Goal: Task Accomplishment & Management: Manage account settings

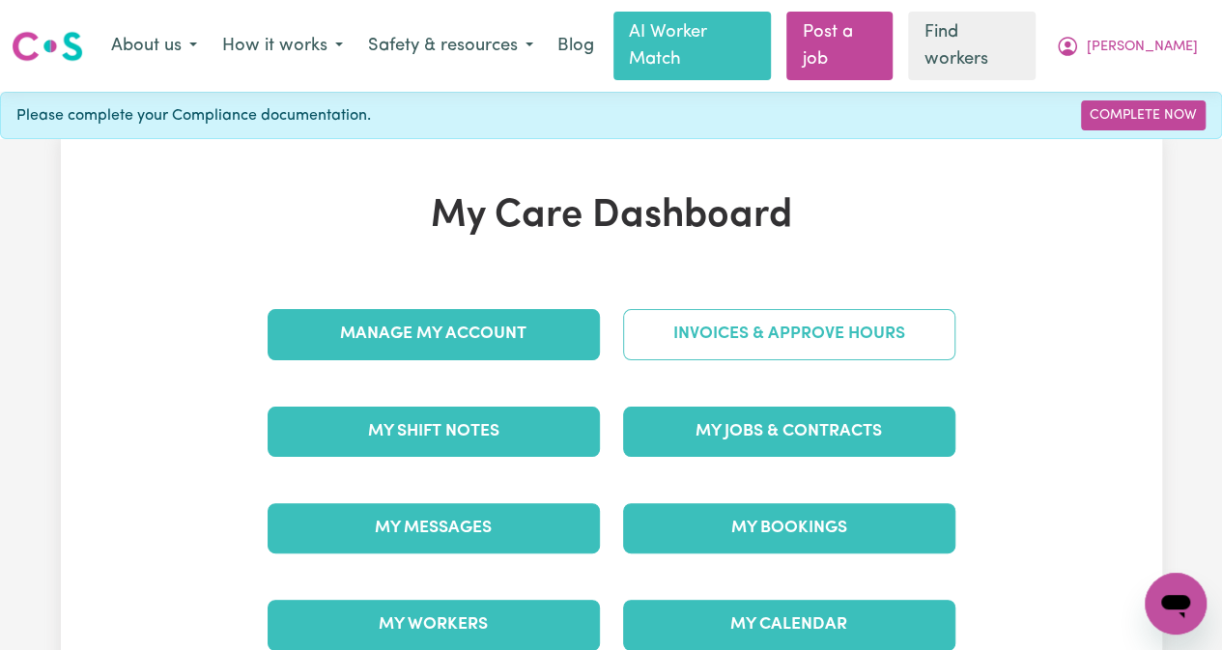
click at [771, 309] on link "Invoices & Approve Hours" at bounding box center [789, 334] width 332 height 50
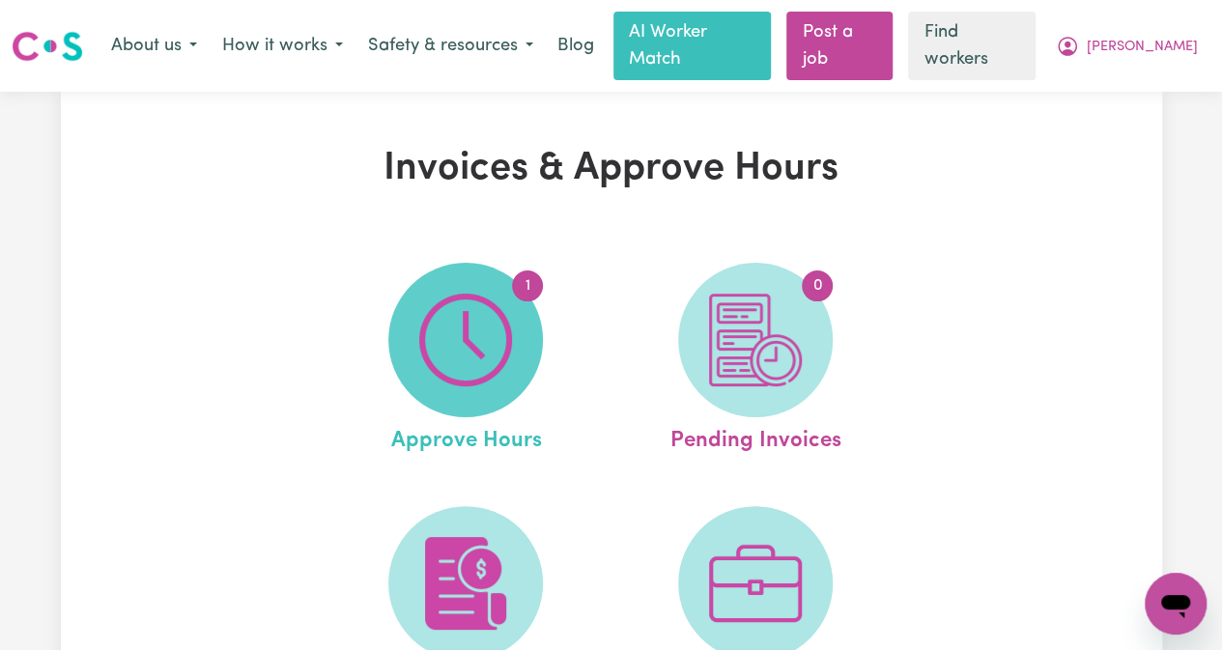
click at [487, 356] on img at bounding box center [465, 340] width 93 height 93
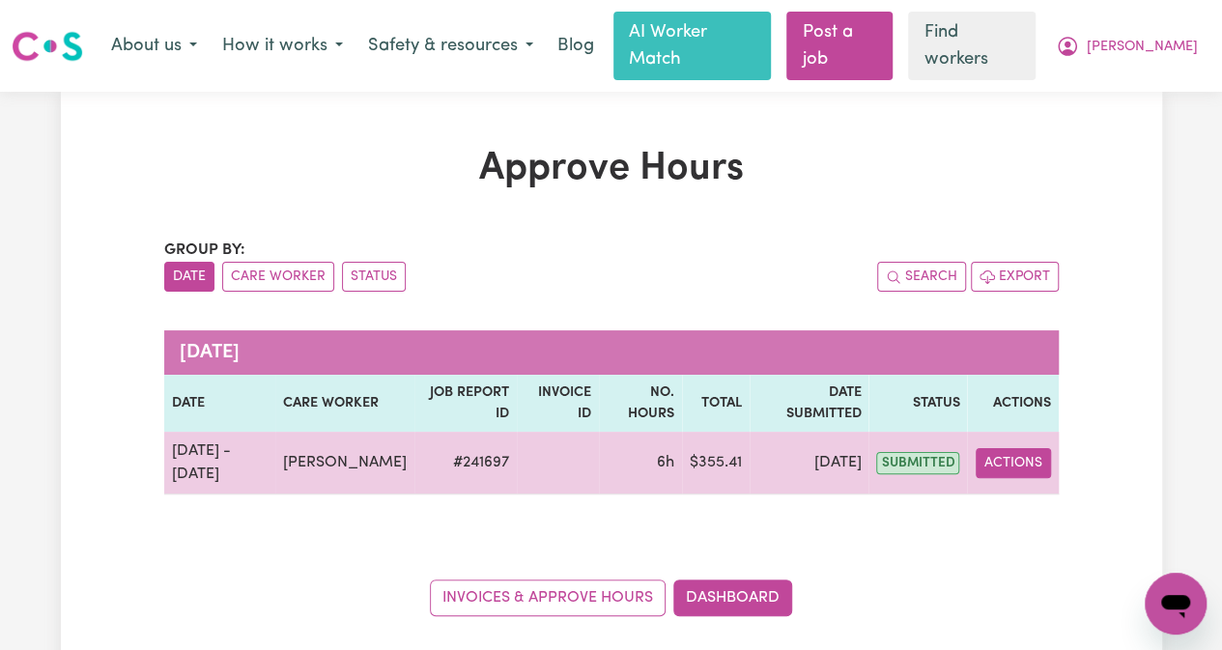
click at [999, 448] on button "Actions" at bounding box center [1012, 463] width 75 height 30
click at [1049, 489] on link "View Job Report" at bounding box center [1057, 508] width 165 height 39
select select "pm"
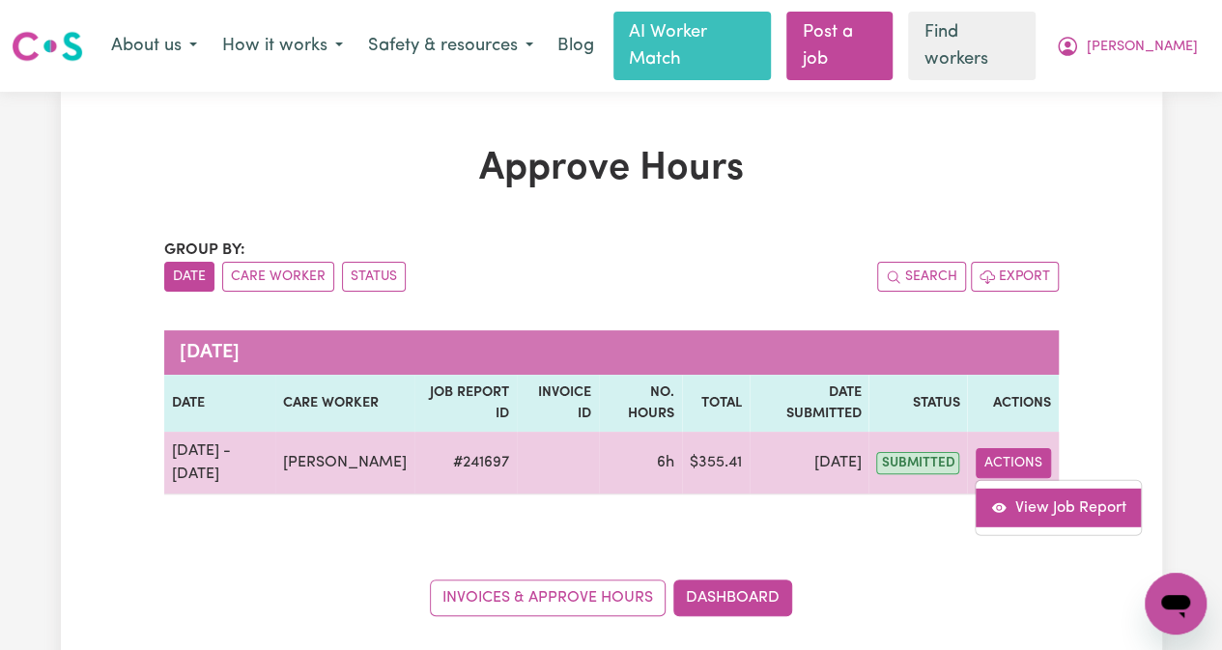
select select "pm"
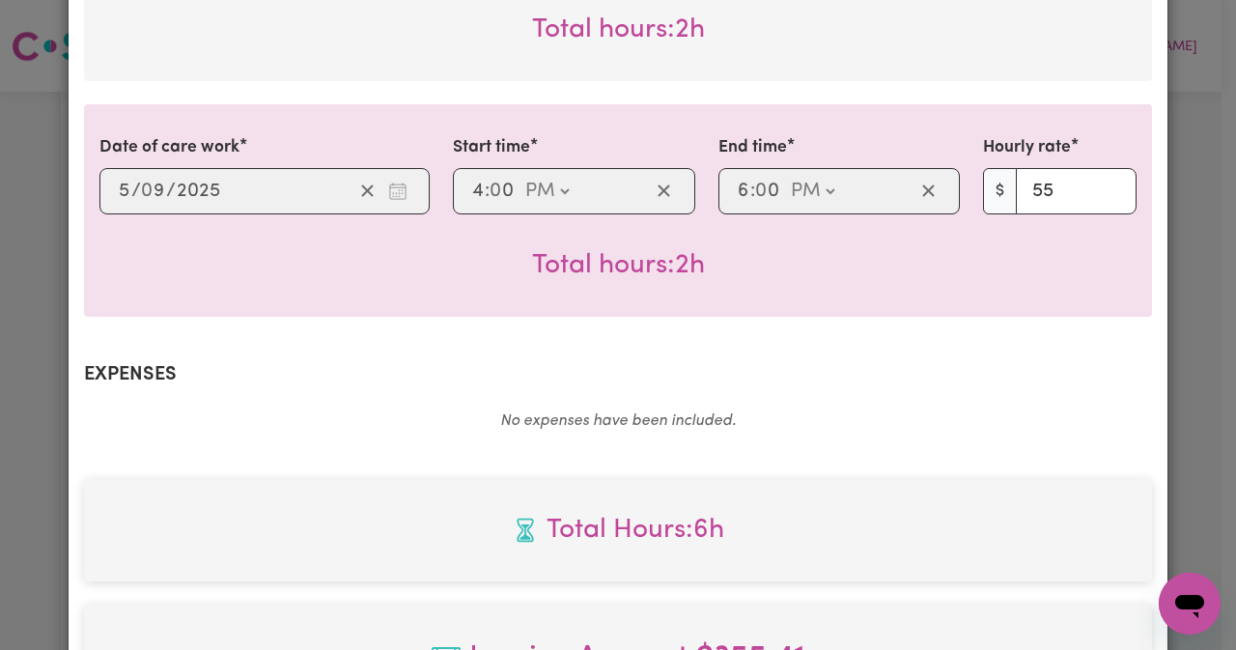
scroll to position [1334, 0]
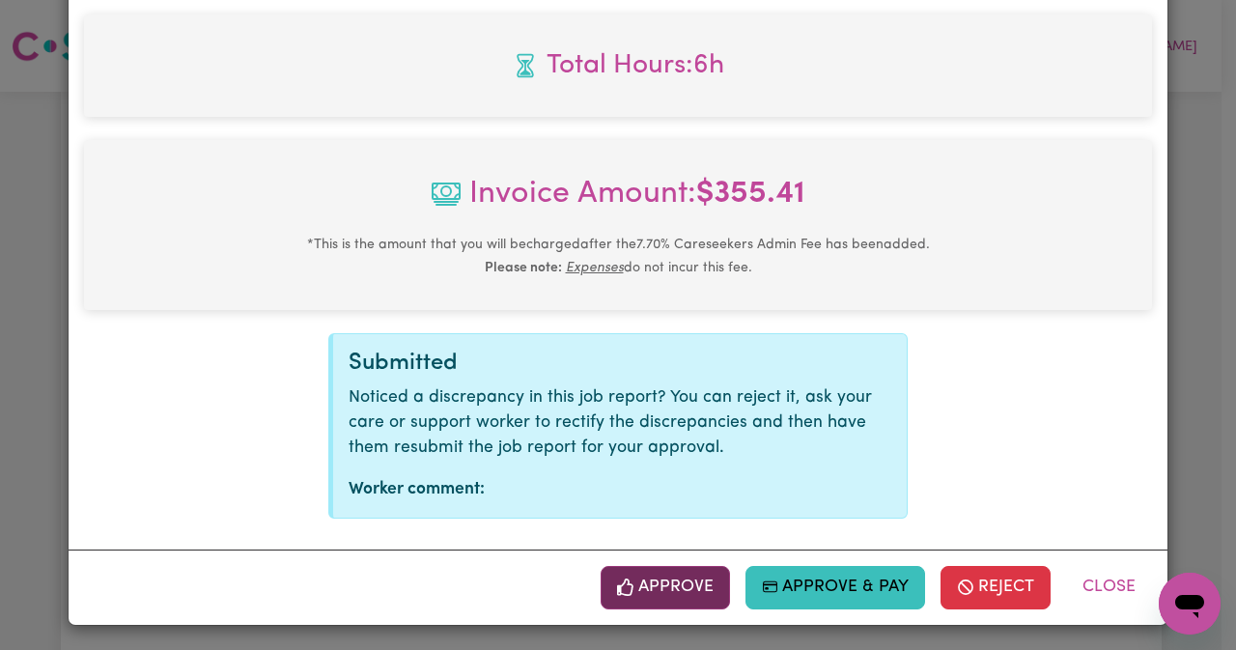
click at [645, 577] on button "Approve" at bounding box center [665, 587] width 129 height 42
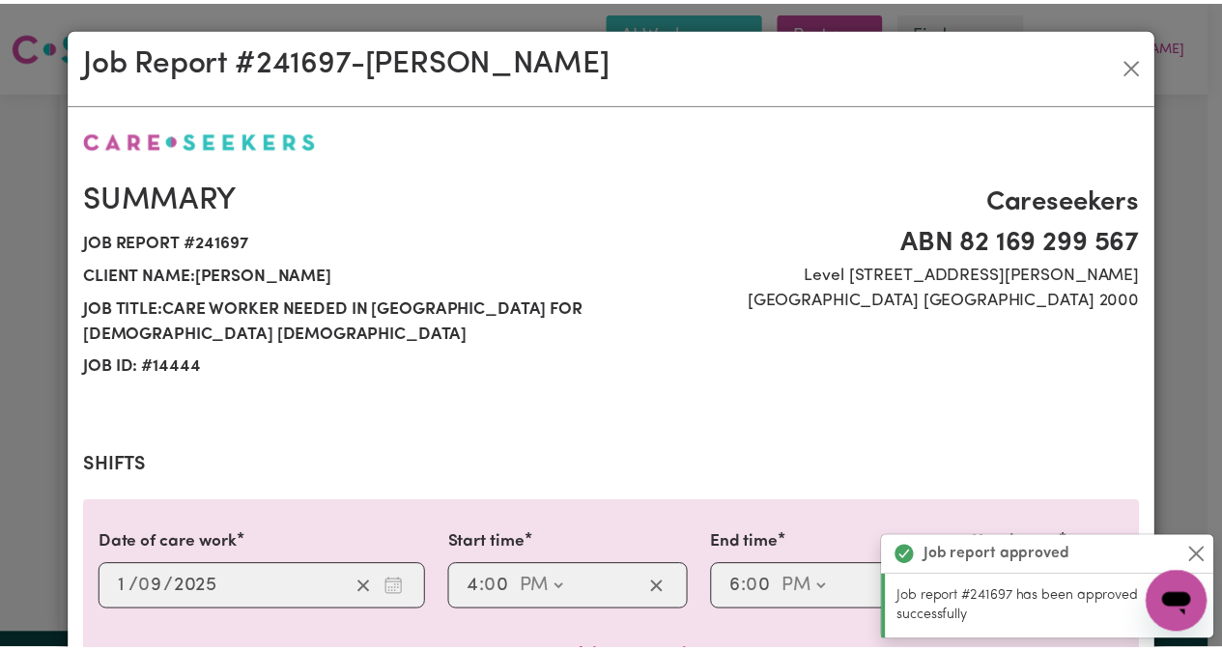
scroll to position [0, 0]
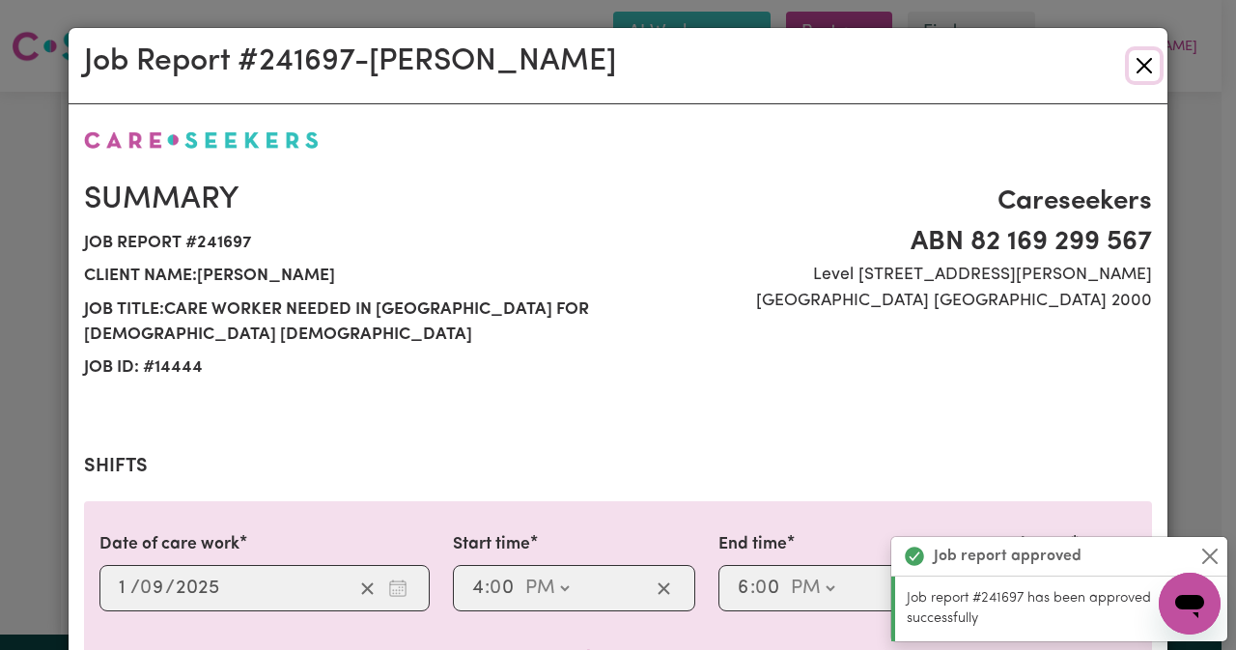
click at [1129, 69] on button "Close" at bounding box center [1144, 65] width 31 height 31
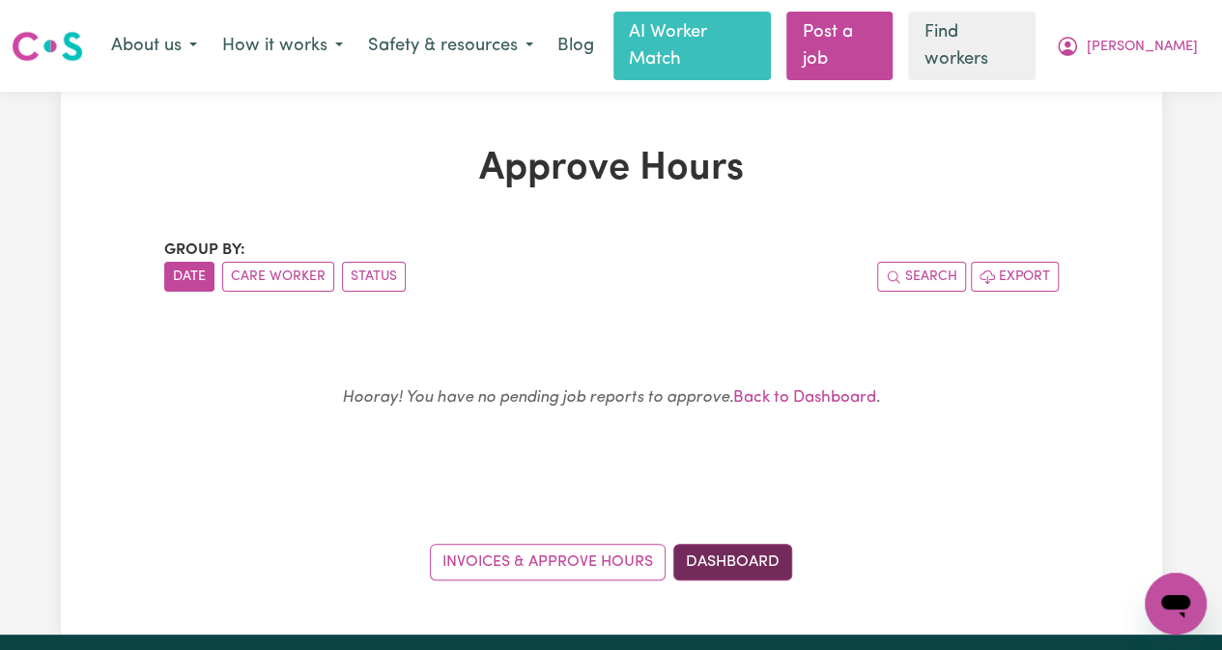
click at [758, 544] on link "Dashboard" at bounding box center [732, 562] width 119 height 37
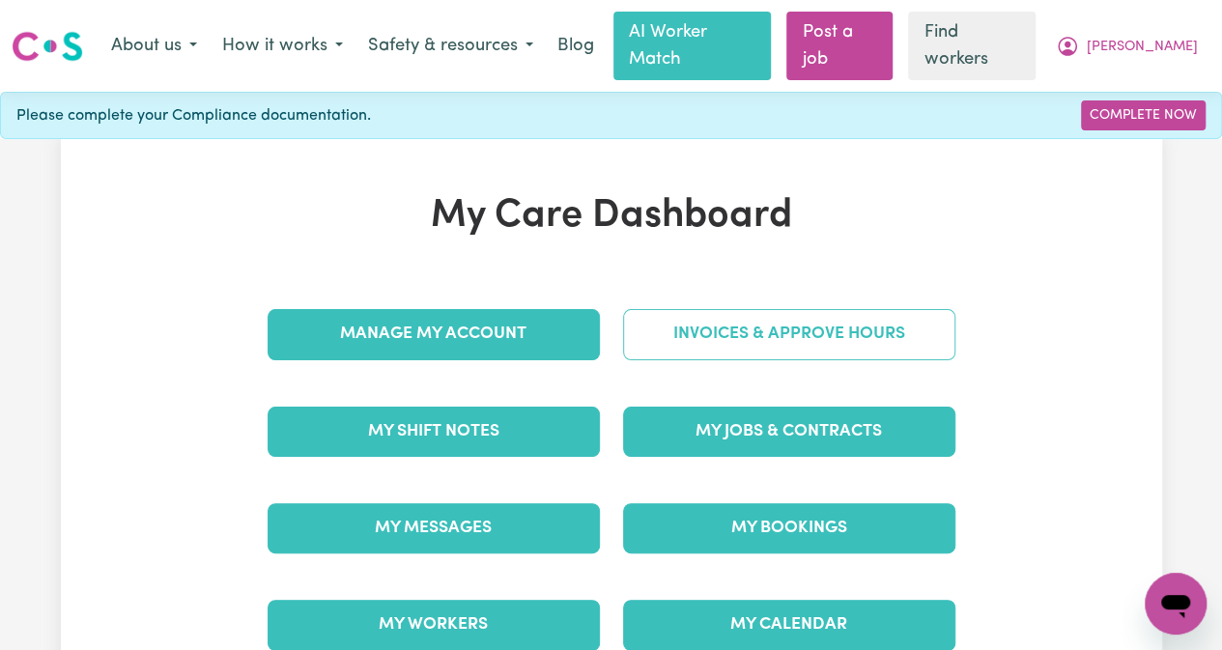
click at [765, 315] on link "Invoices & Approve Hours" at bounding box center [789, 334] width 332 height 50
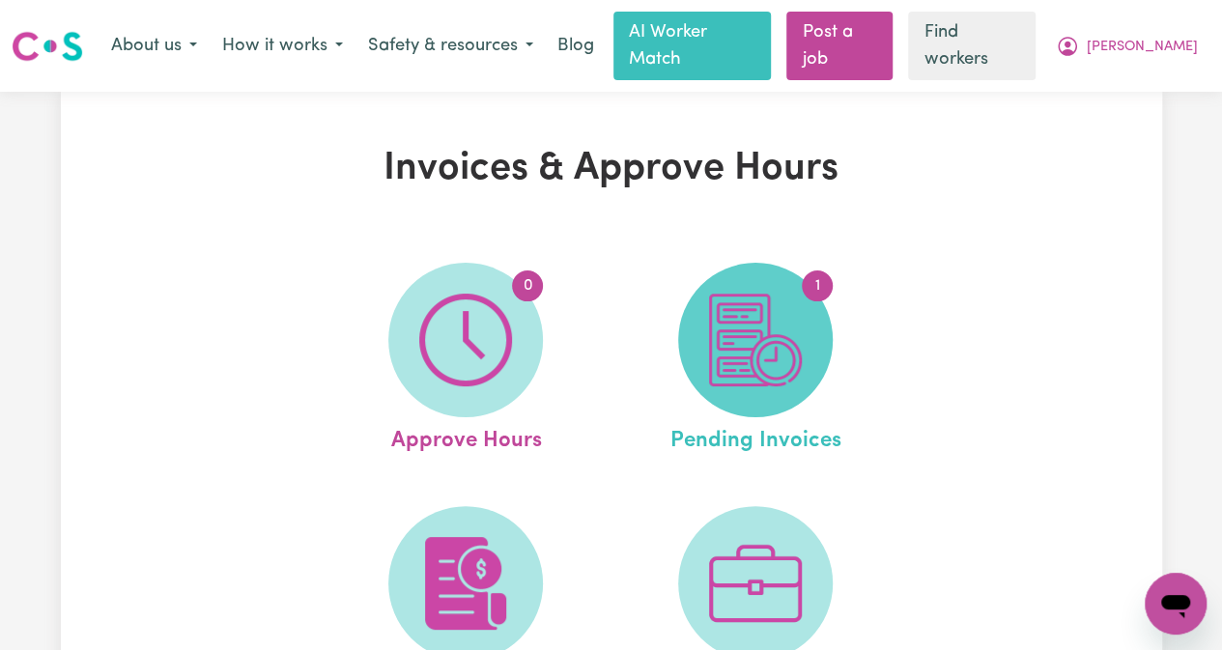
click at [795, 300] on img at bounding box center [755, 340] width 93 height 93
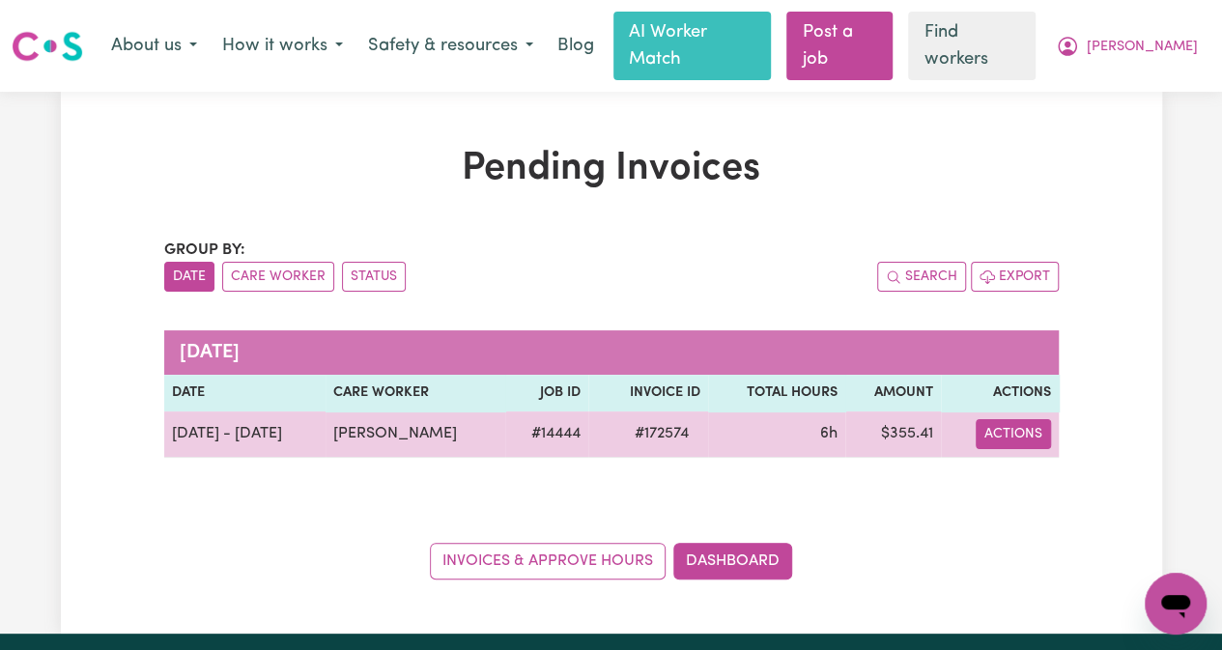
click at [1008, 419] on button "Actions" at bounding box center [1012, 434] width 75 height 30
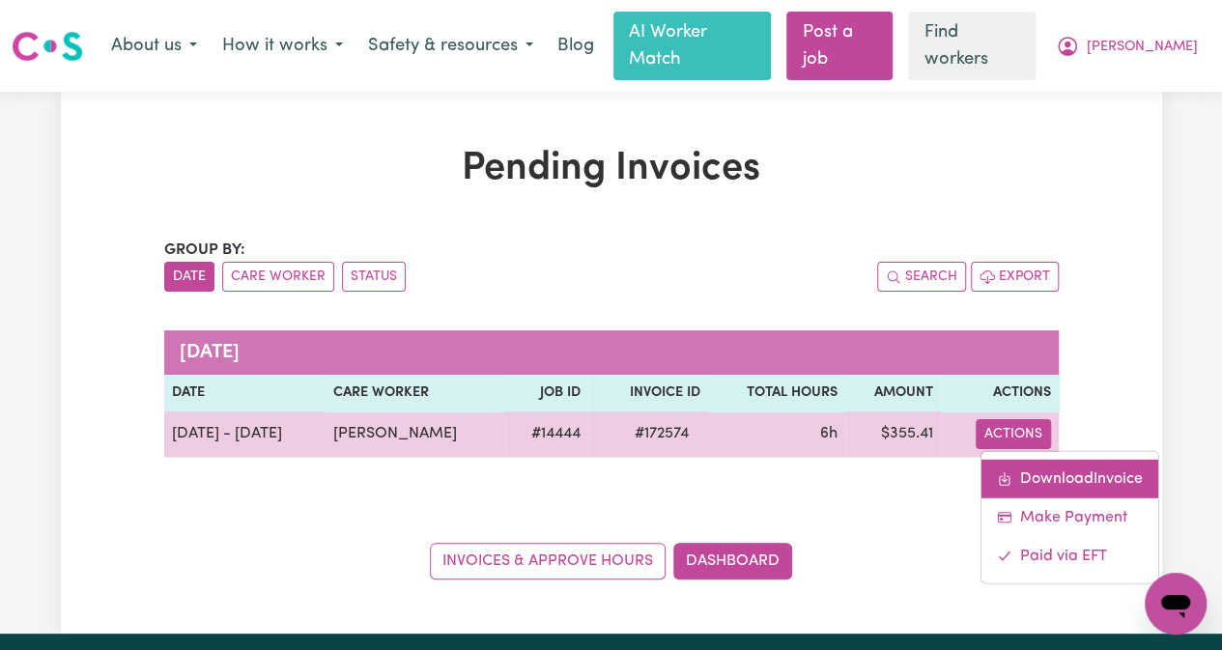
click at [1039, 459] on link "Download Invoice" at bounding box center [1069, 478] width 177 height 39
